Goal: Check status: Check status

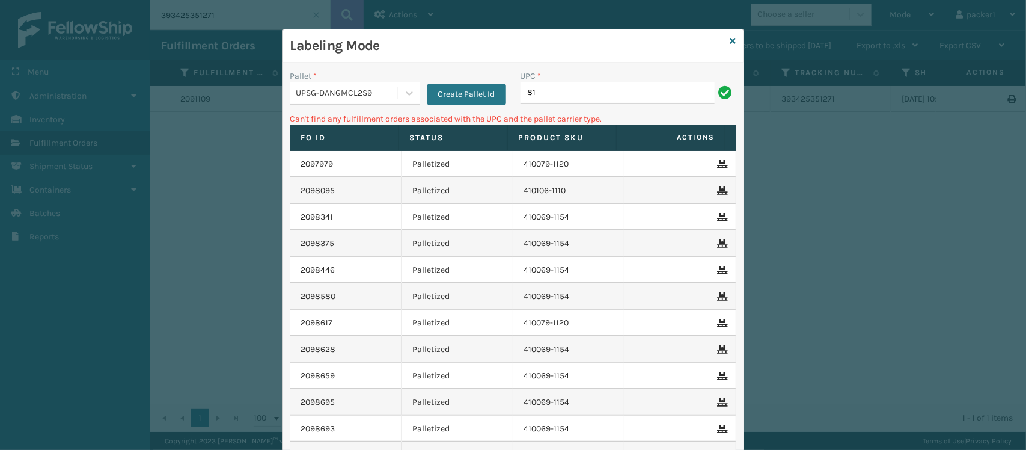
type input "8"
type input "SS14TXL"
type input "S"
click at [406, 93] on icon at bounding box center [409, 93] width 7 height 4
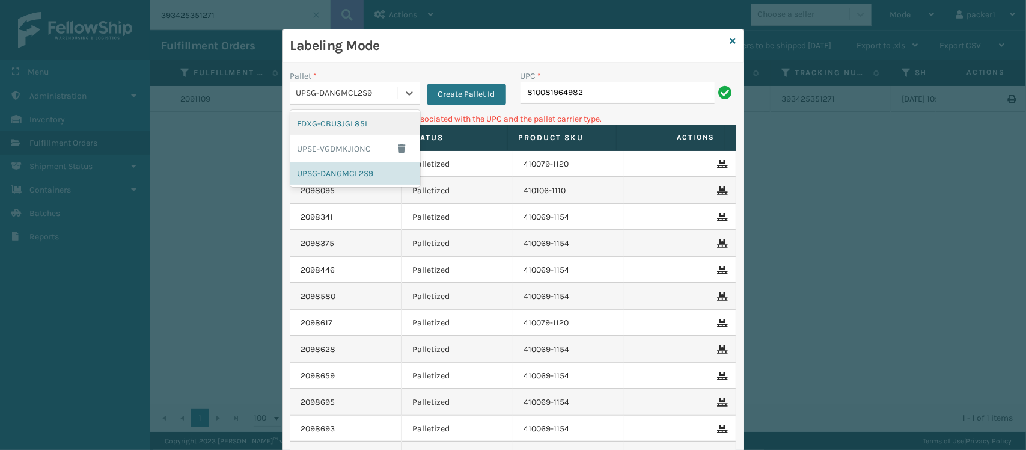
click at [353, 124] on div "FDXG-CBU3JGL85I" at bounding box center [355, 123] width 130 height 22
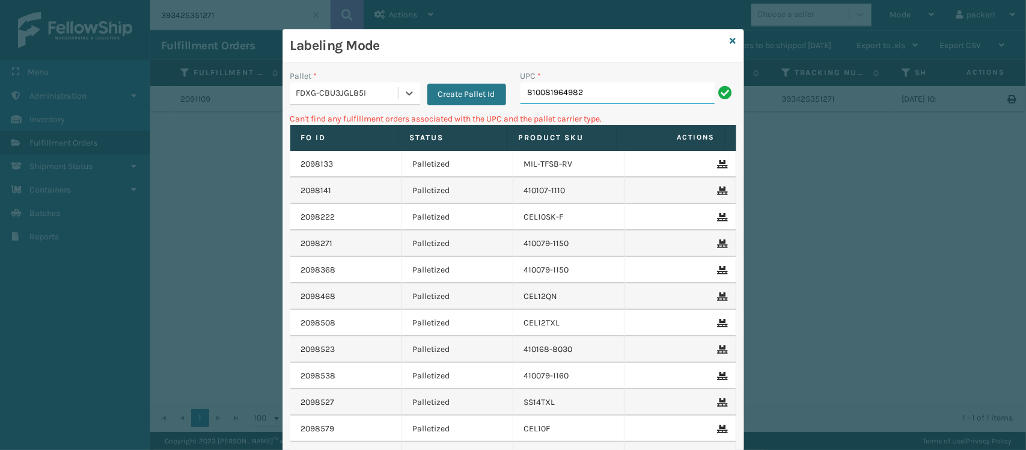
click at [582, 90] on input "810081964982" at bounding box center [618, 93] width 194 height 22
